Goal: Navigation & Orientation: Find specific page/section

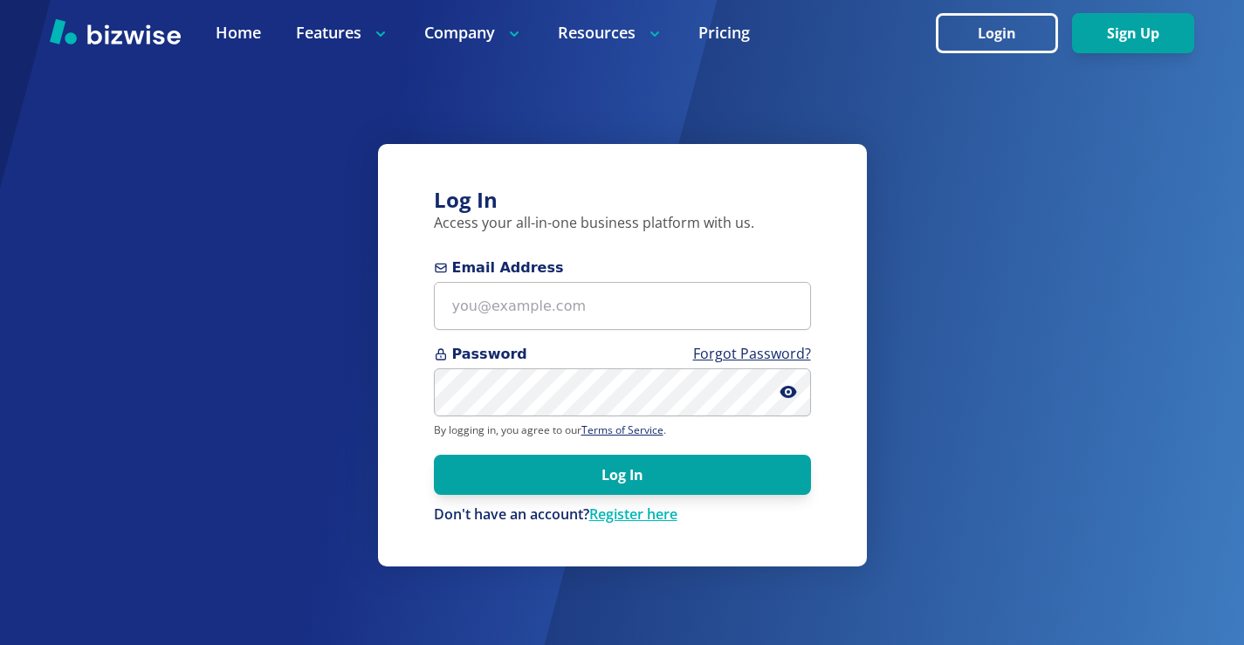
click at [585, 305] on input "Email Address" at bounding box center [622, 306] width 377 height 48
type input "[EMAIL_ADDRESS][DOMAIN_NAME]"
click at [784, 392] on icon at bounding box center [787, 392] width 17 height 12
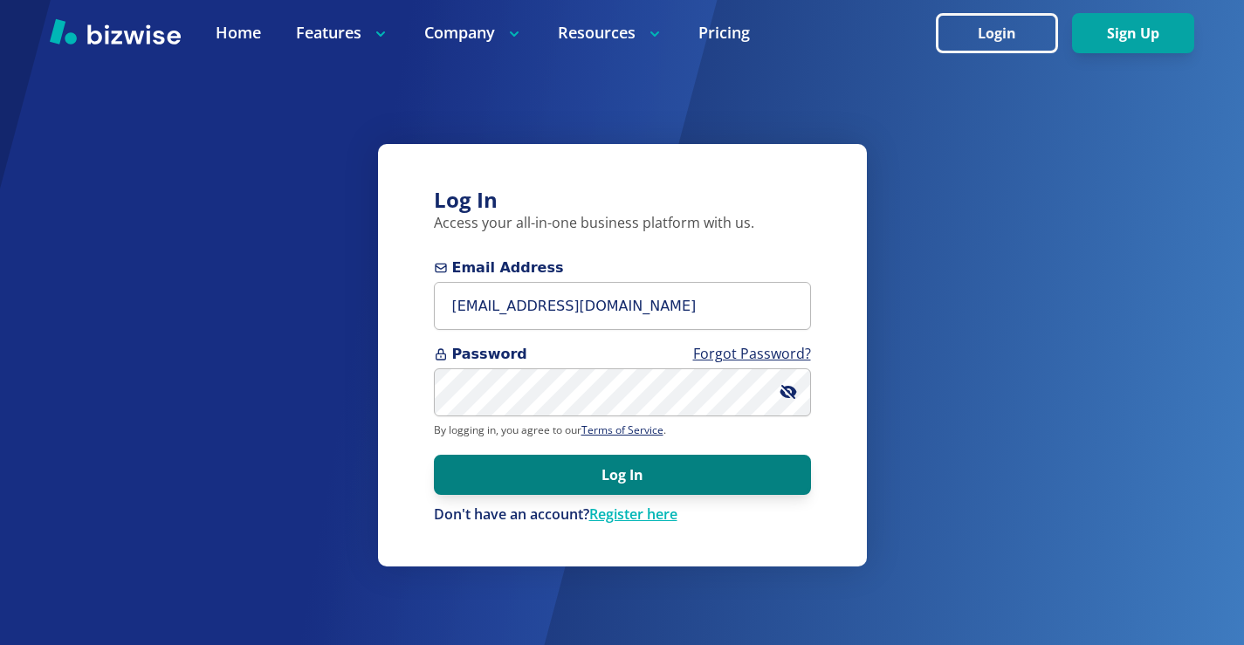
click at [704, 483] on button "Log In" at bounding box center [622, 475] width 377 height 40
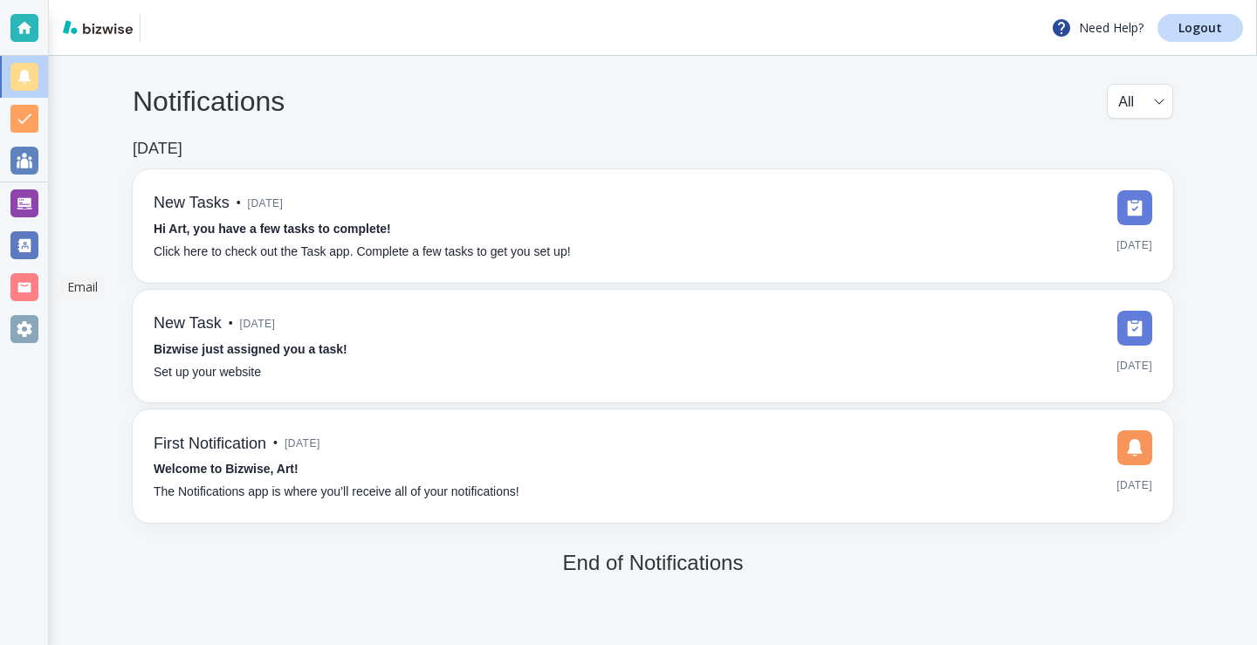
click at [25, 288] on div at bounding box center [24, 287] width 28 height 28
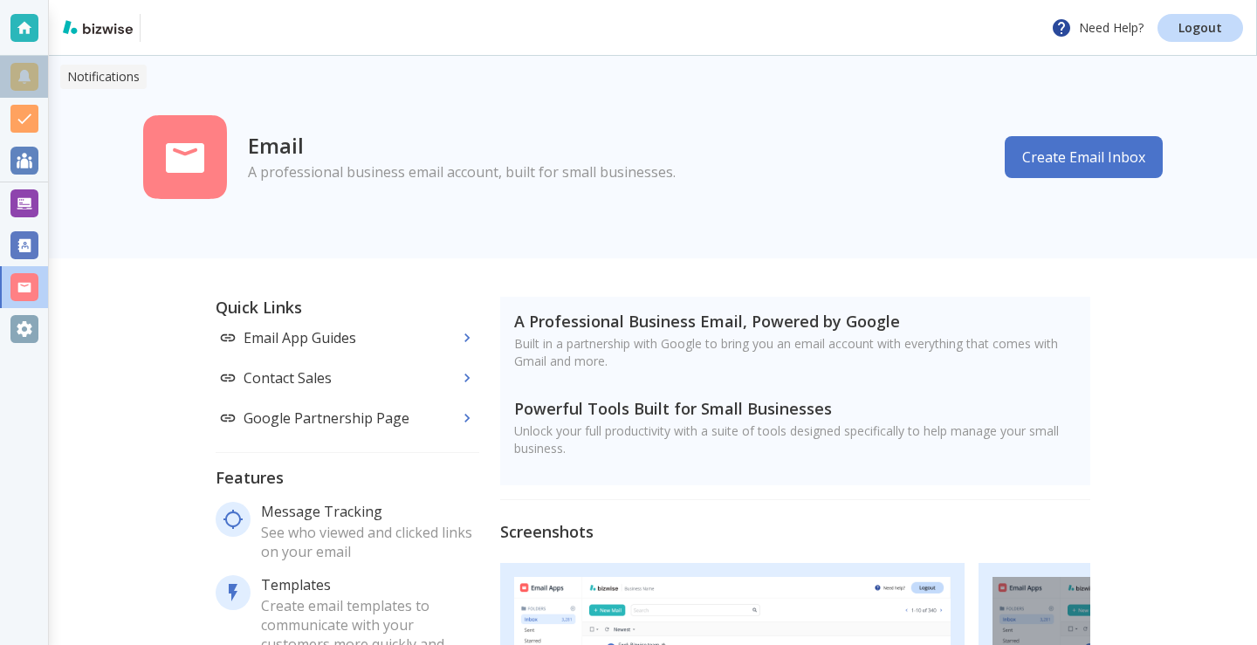
click at [26, 76] on div at bounding box center [24, 77] width 28 height 28
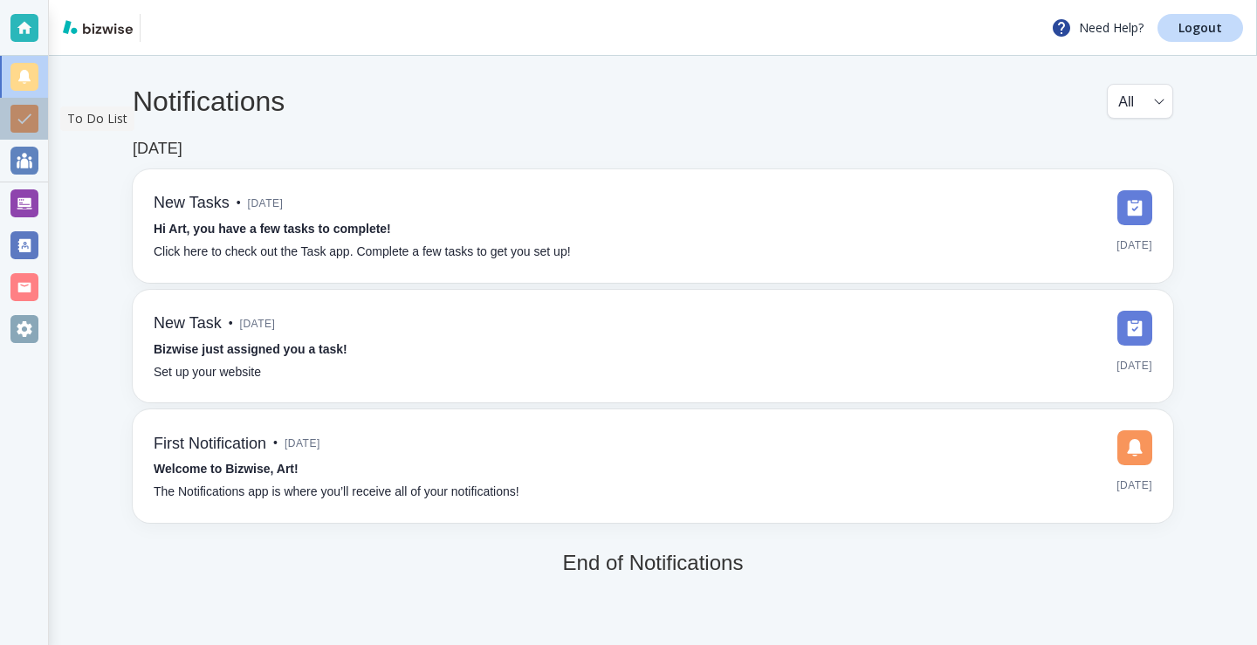
click at [33, 115] on div at bounding box center [24, 119] width 28 height 28
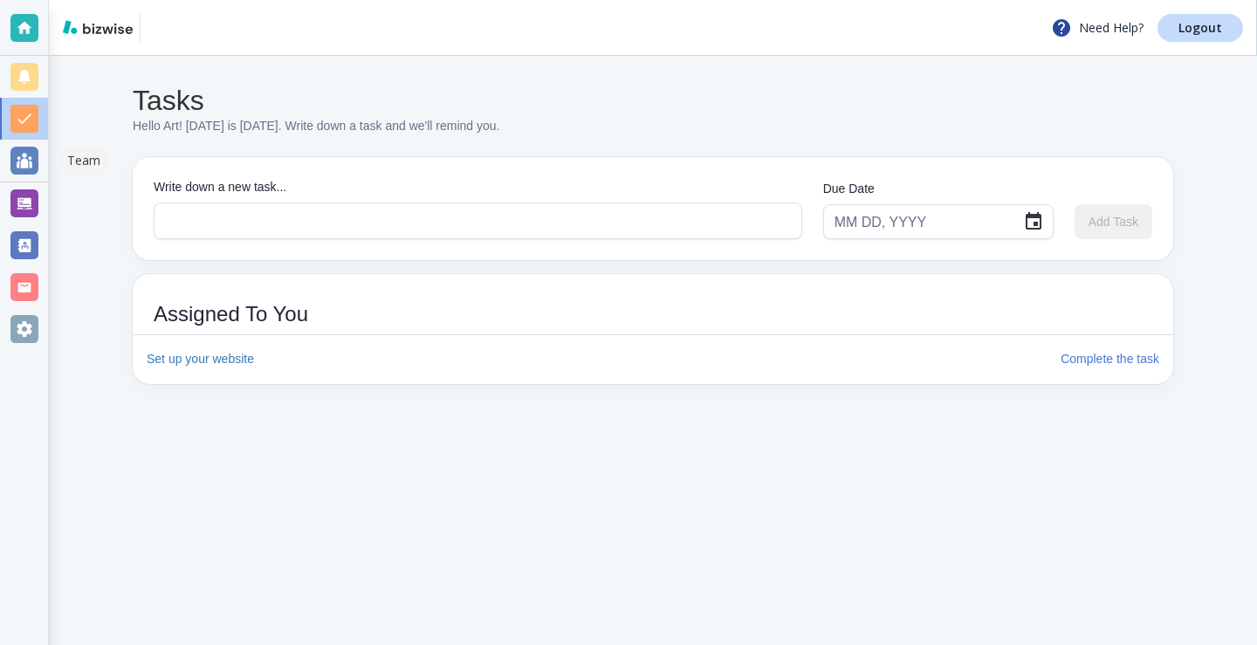
click at [26, 153] on div at bounding box center [24, 161] width 28 height 28
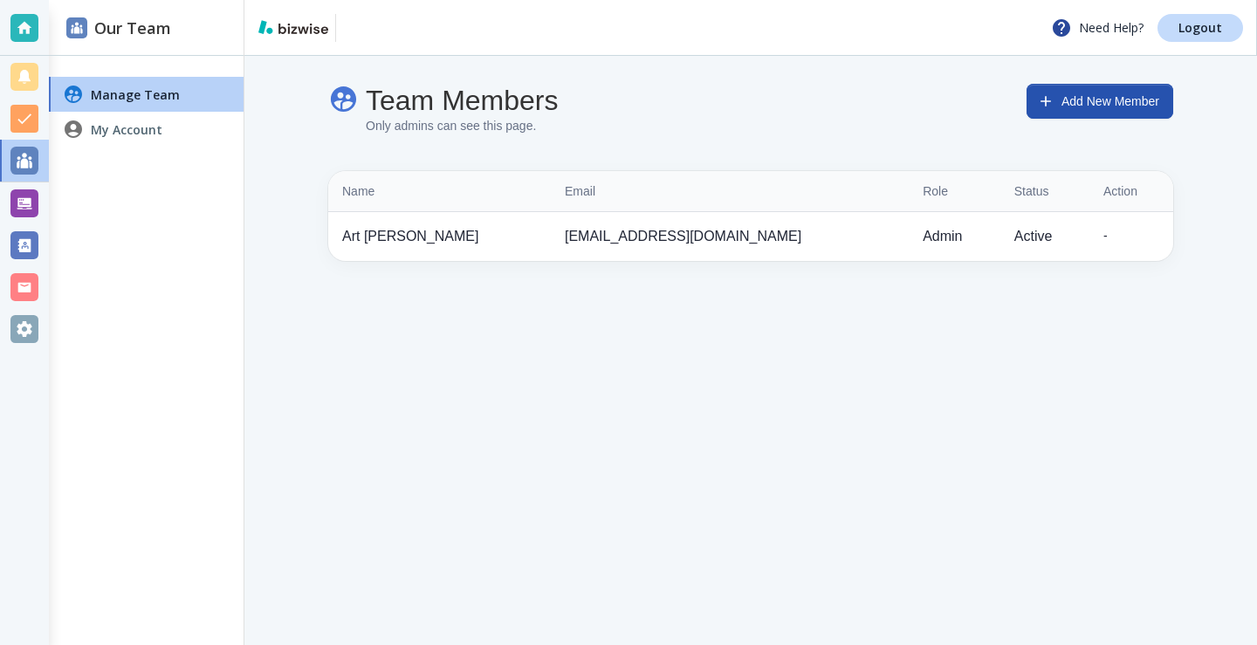
click at [627, 236] on p "[EMAIL_ADDRESS][DOMAIN_NAME]" at bounding box center [730, 236] width 330 height 21
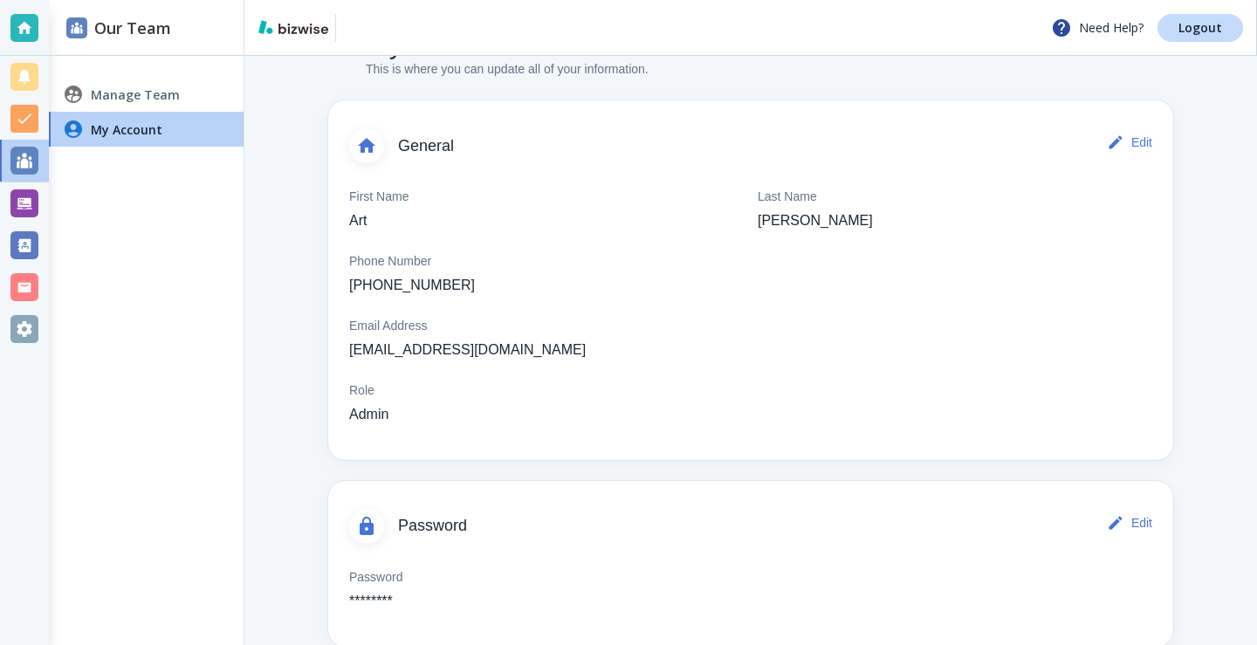
scroll to position [86, 0]
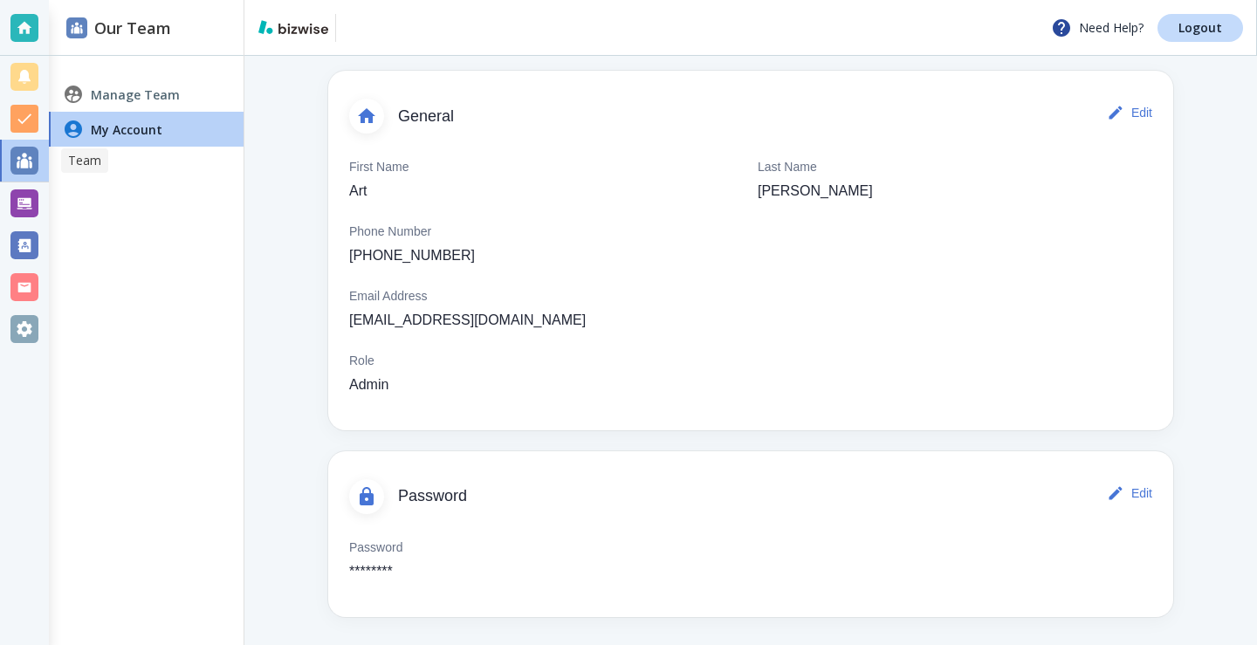
click at [31, 165] on div at bounding box center [24, 161] width 28 height 28
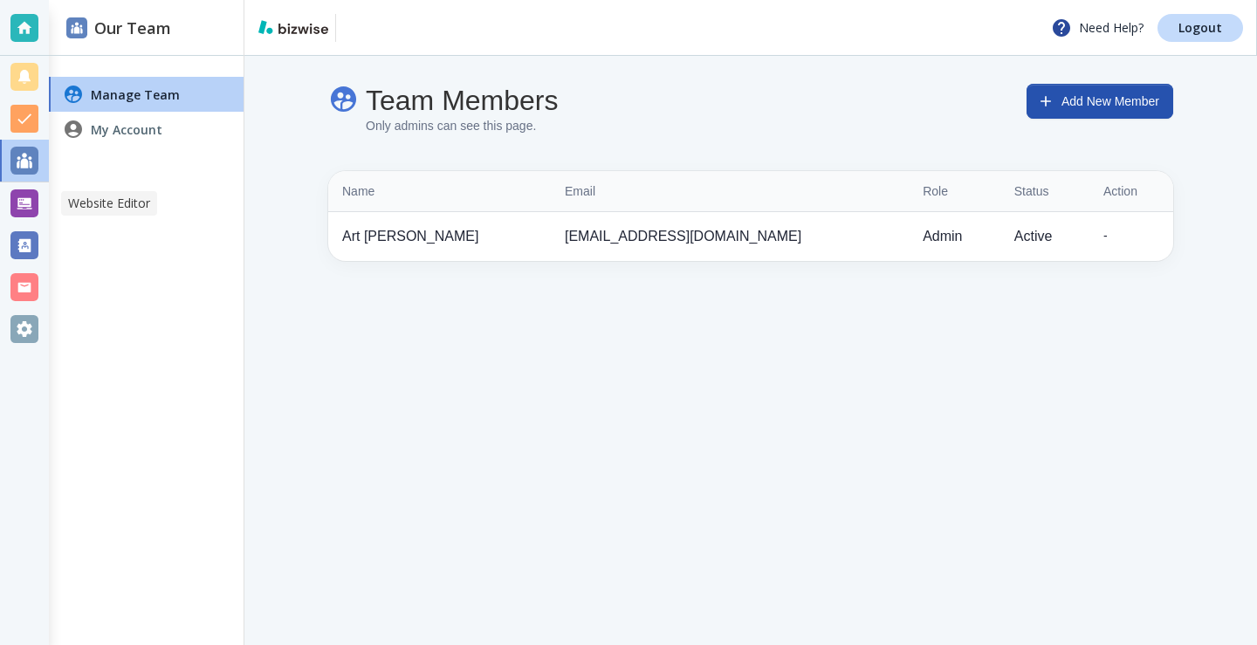
click at [35, 210] on div at bounding box center [24, 203] width 28 height 28
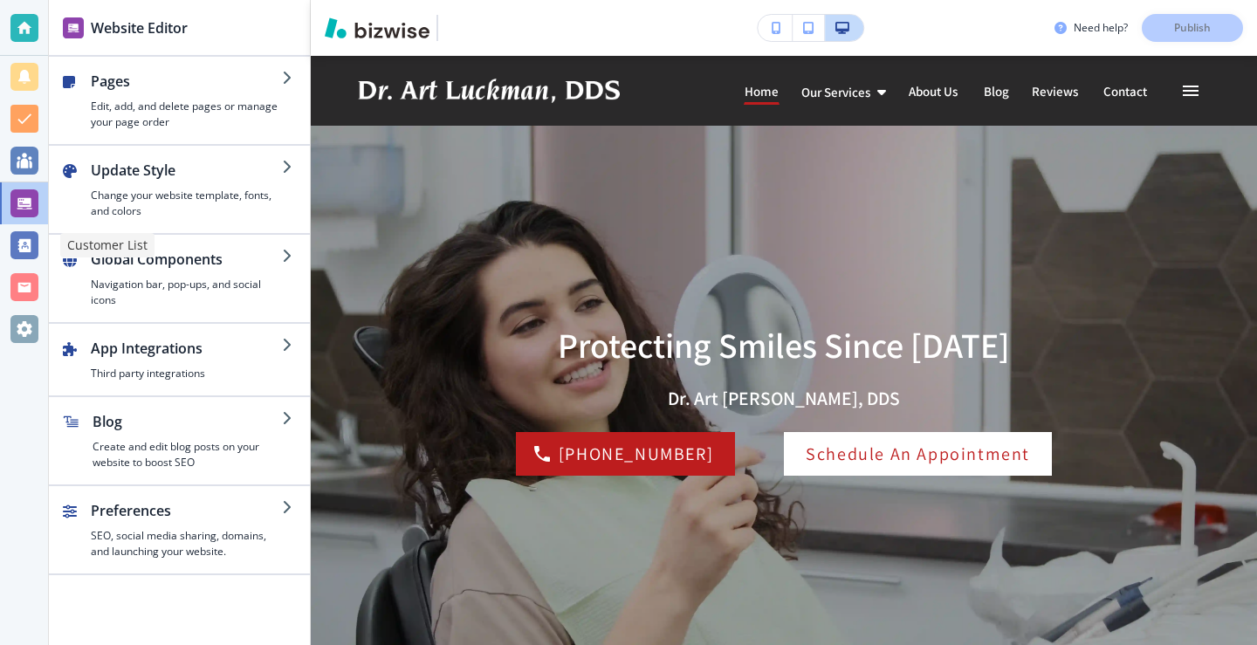
click at [32, 237] on div at bounding box center [24, 245] width 28 height 28
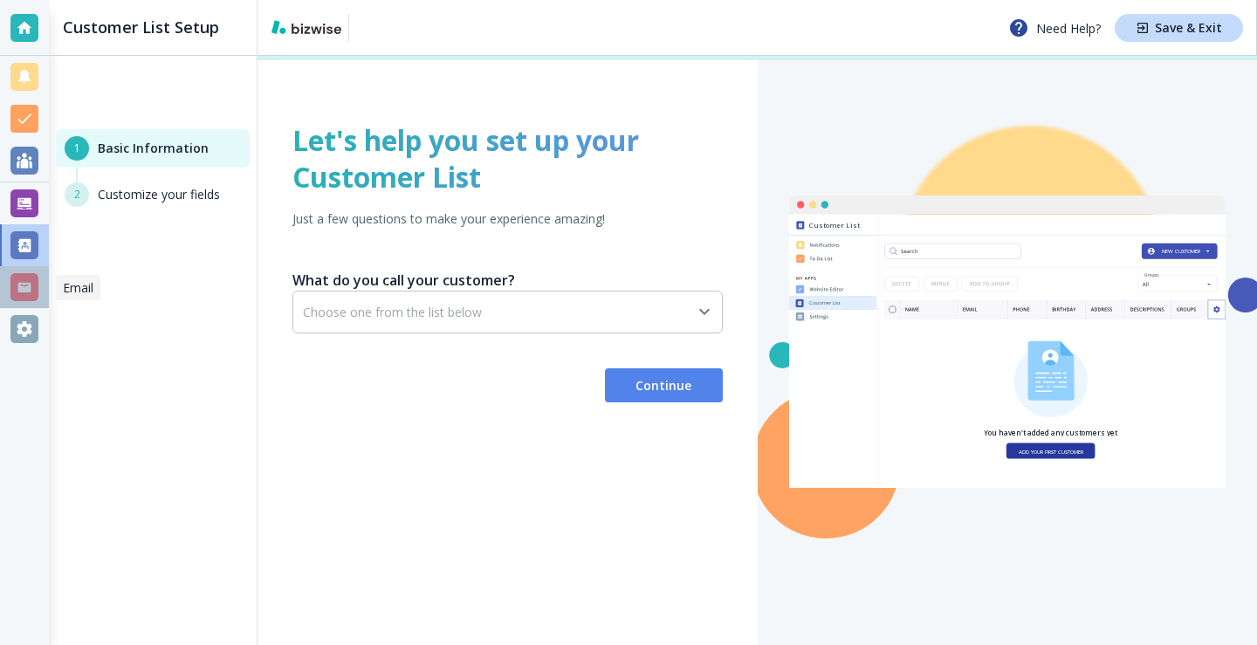
click at [32, 274] on div at bounding box center [24, 287] width 28 height 28
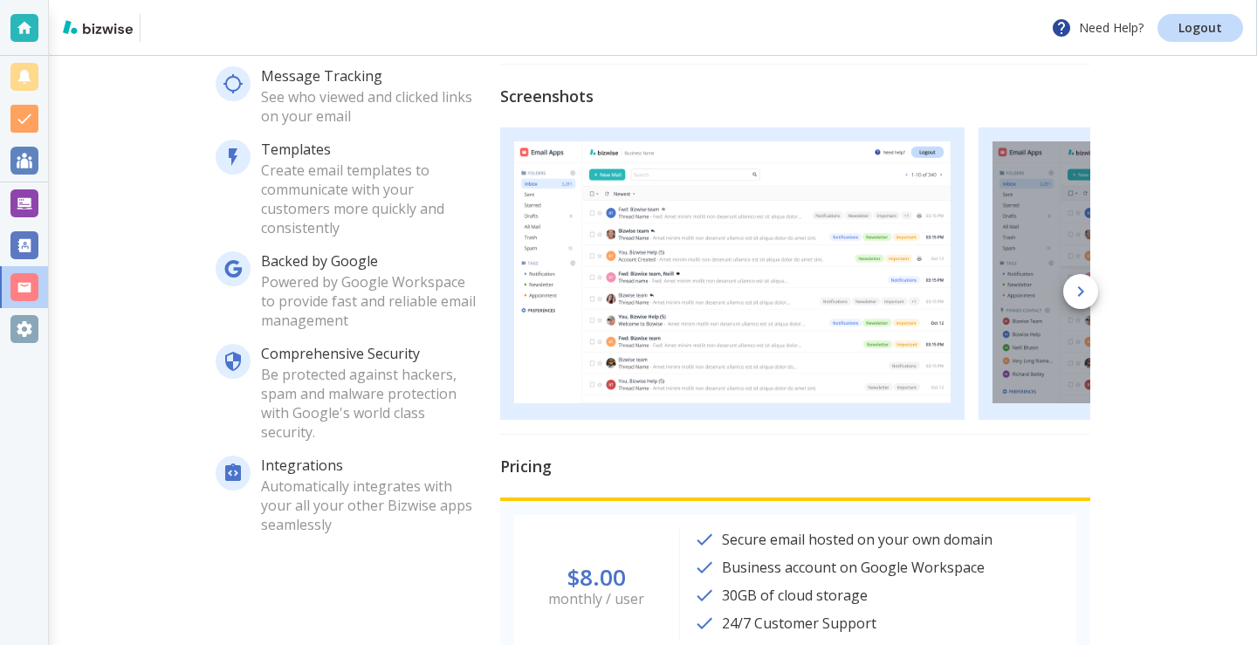
scroll to position [436, 0]
click at [17, 325] on div at bounding box center [24, 329] width 28 height 28
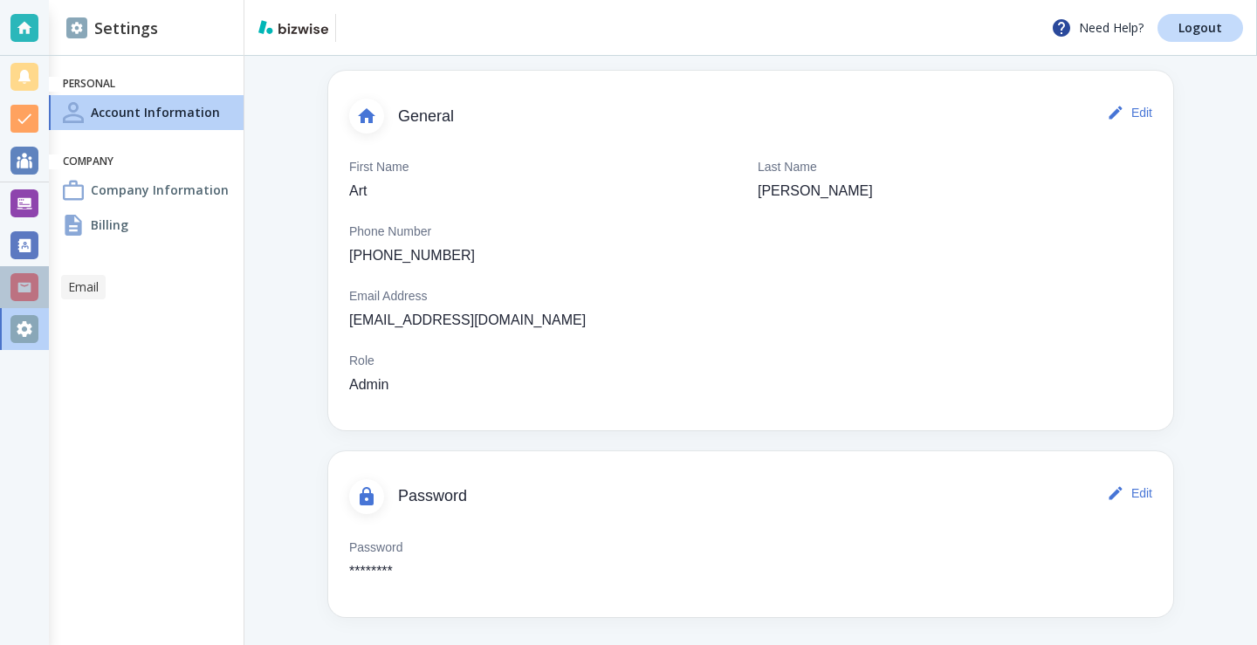
click at [38, 286] on div at bounding box center [24, 287] width 49 height 42
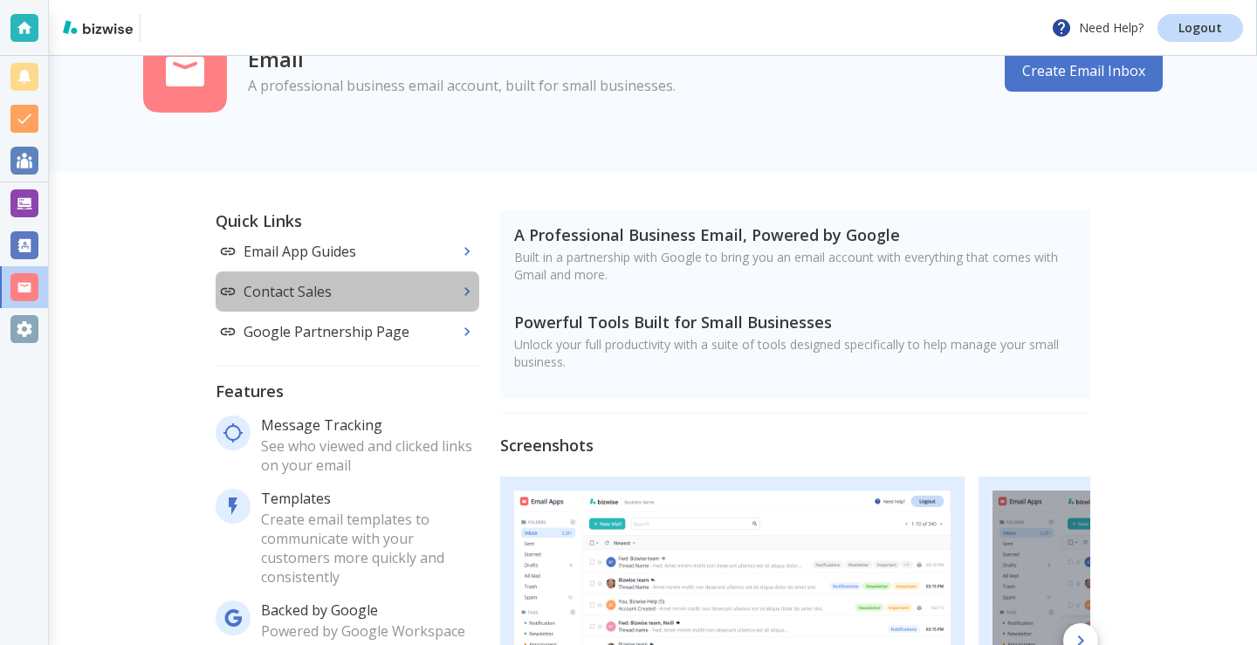
click at [260, 294] on p "Contact Sales" at bounding box center [347, 291] width 257 height 19
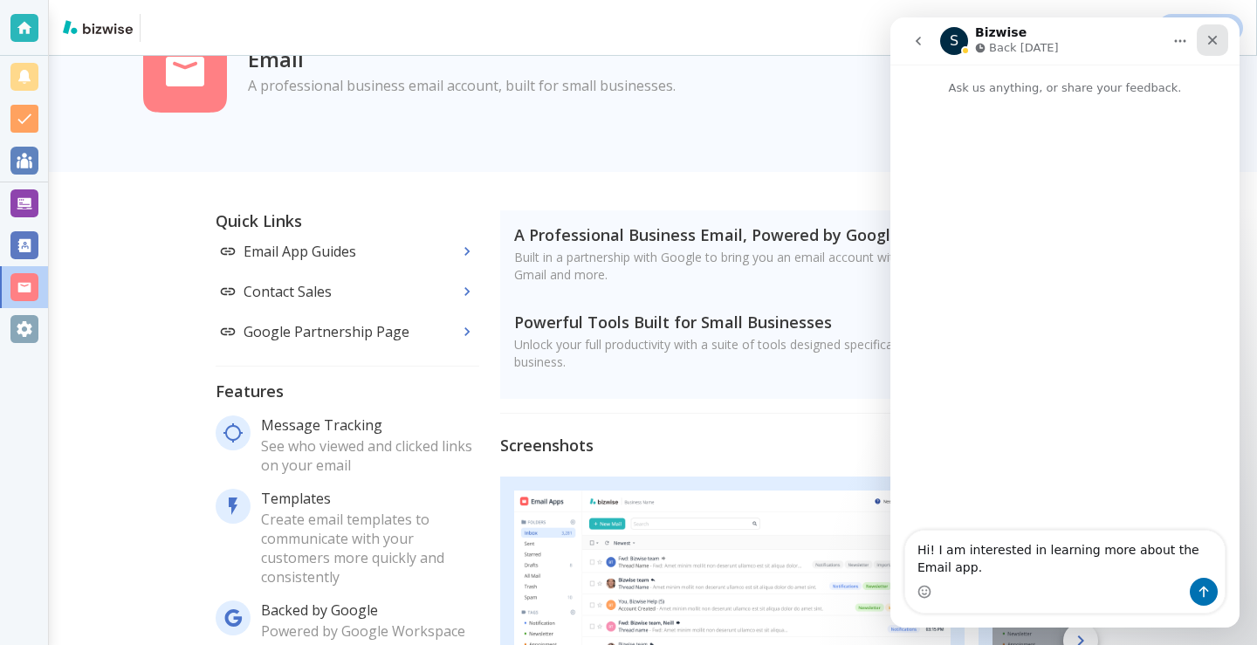
click at [1214, 44] on icon "Close" at bounding box center [1212, 40] width 14 height 14
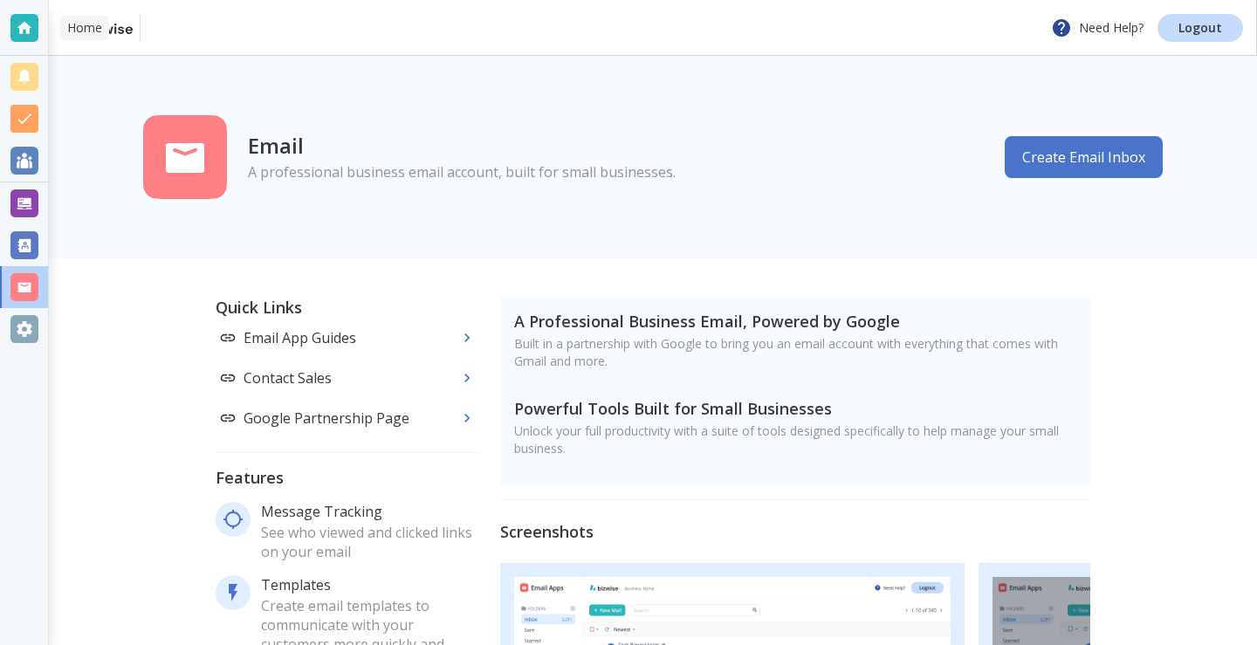
click at [34, 38] on div at bounding box center [24, 28] width 28 height 28
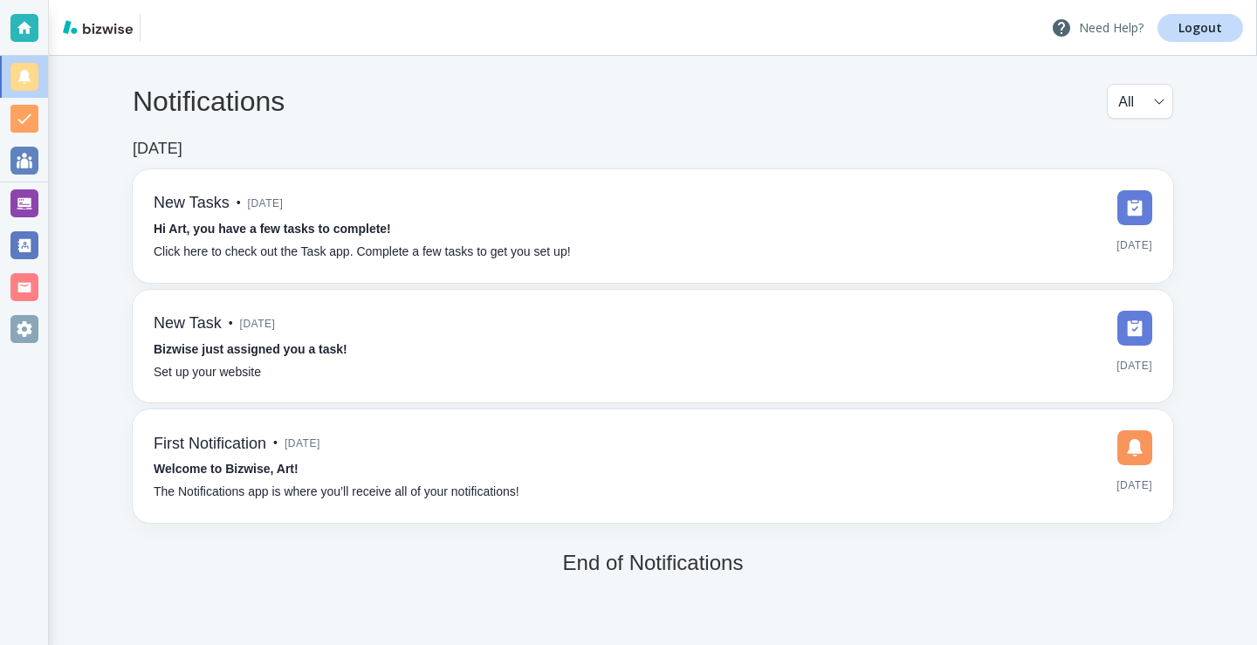
click at [1104, 30] on p "Need Help?" at bounding box center [1097, 27] width 93 height 21
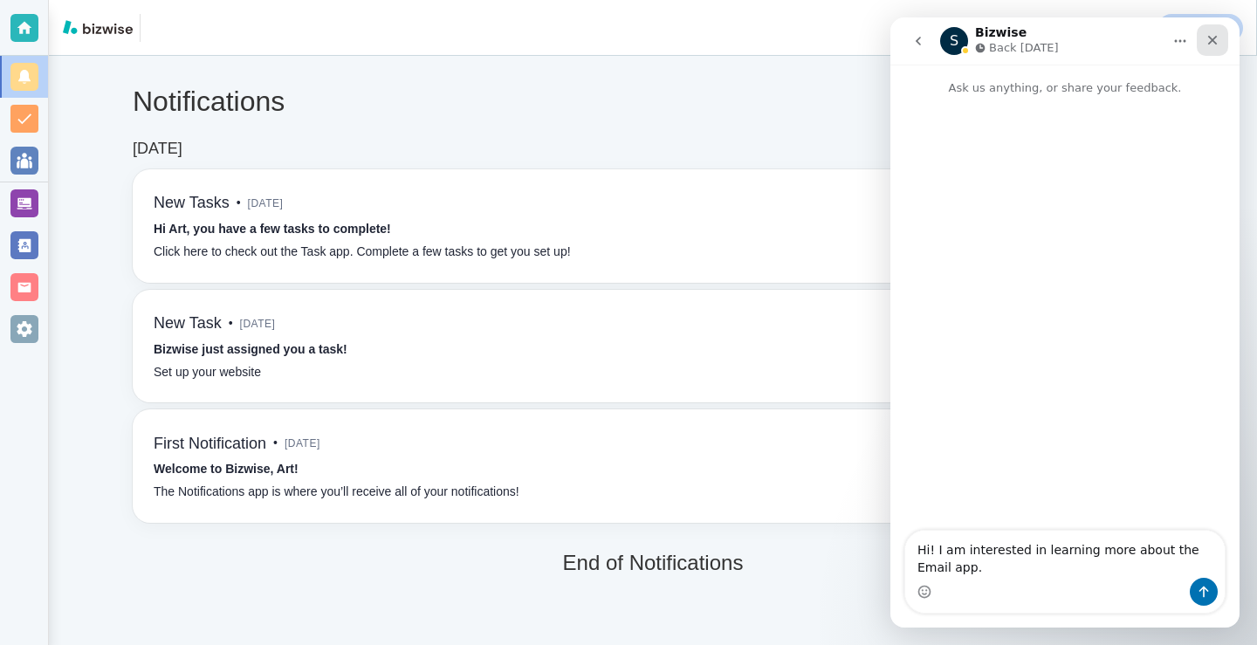
click at [1213, 45] on icon "Close" at bounding box center [1212, 40] width 14 height 14
